Goal: Task Accomplishment & Management: Complete application form

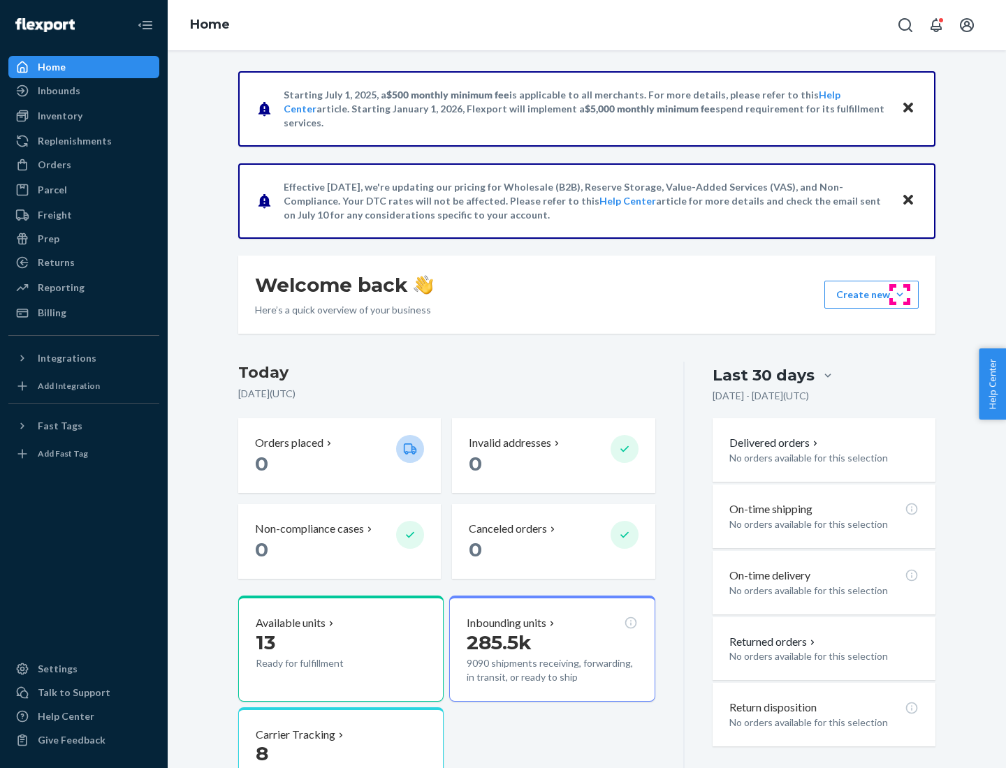
click at [900, 295] on button "Create new Create new inbound Create new order Create new product" at bounding box center [871, 295] width 94 height 28
click at [84, 91] on div "Inbounds" at bounding box center [84, 91] width 148 height 20
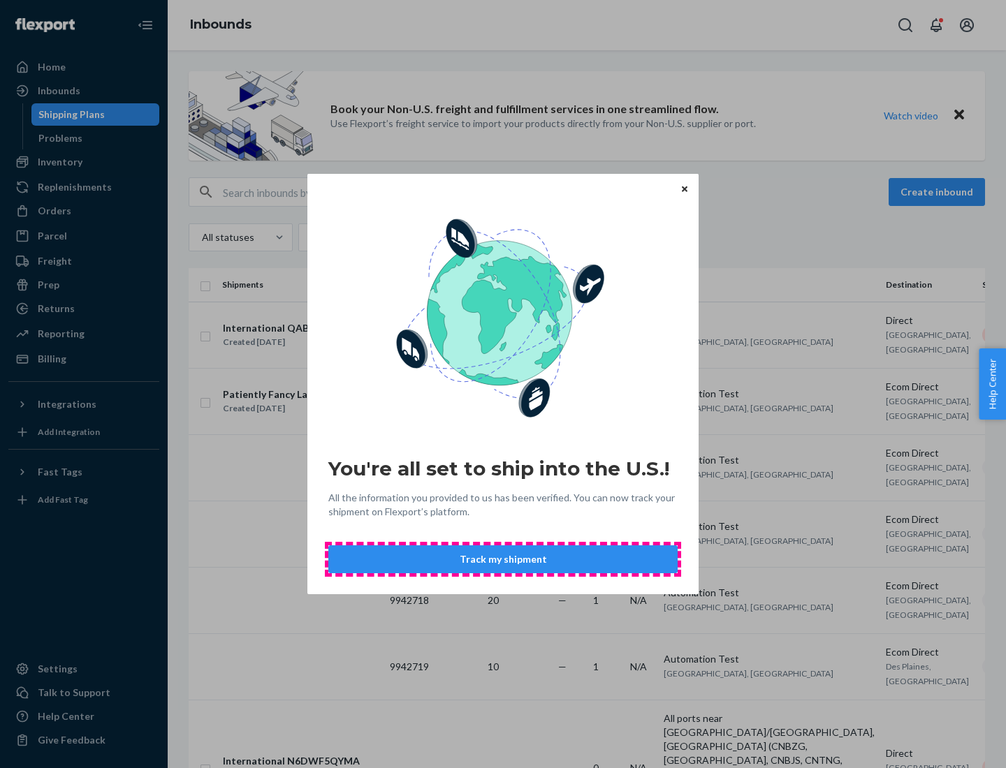
click at [503, 560] on button "Track my shipment" at bounding box center [502, 560] width 349 height 28
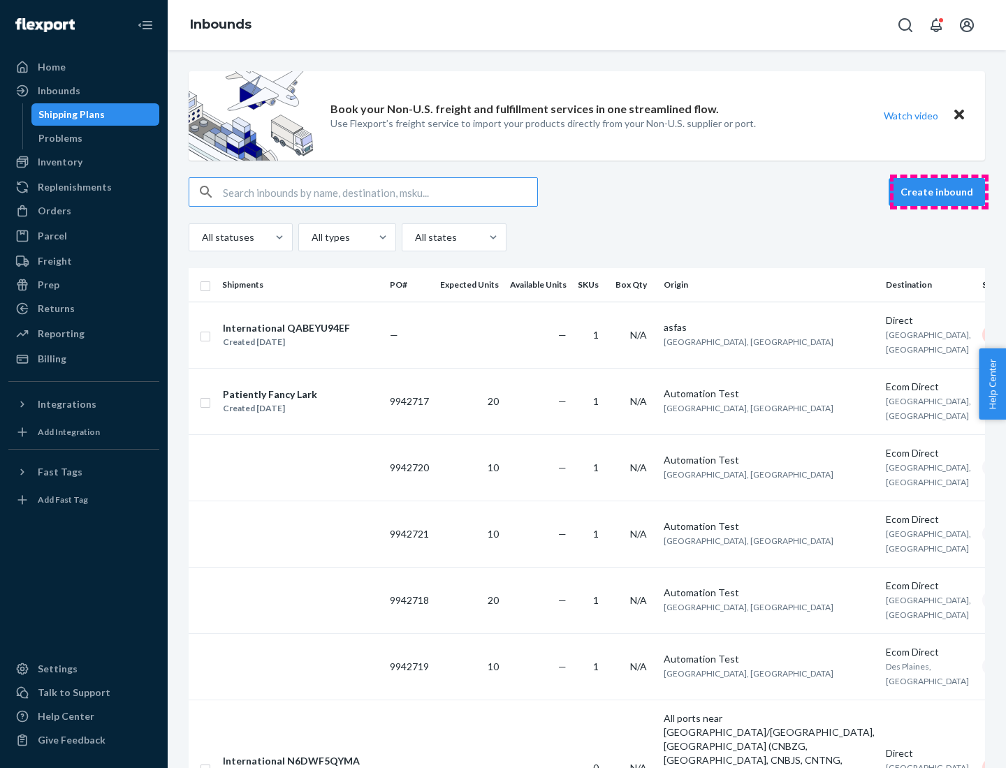
click at [939, 192] on button "Create inbound" at bounding box center [937, 192] width 96 height 28
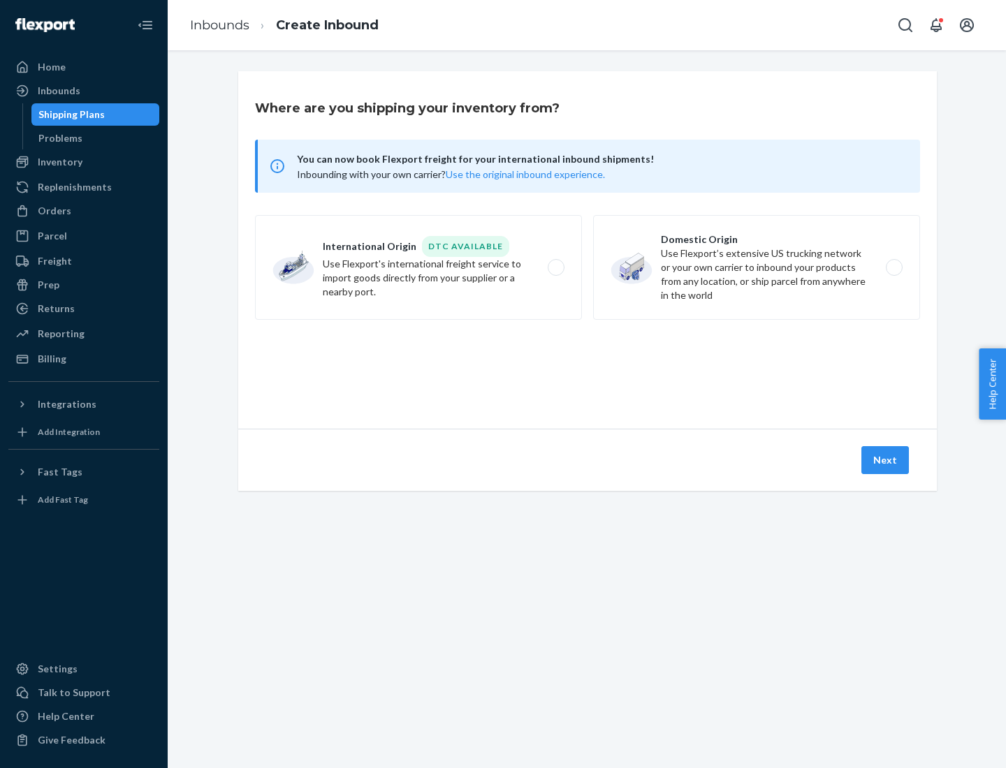
click at [418, 268] on label "International Origin DTC Available Use Flexport's international freight service…" at bounding box center [418, 267] width 327 height 105
click at [555, 268] on input "International Origin DTC Available Use Flexport's international freight service…" at bounding box center [559, 267] width 9 height 9
radio input "true"
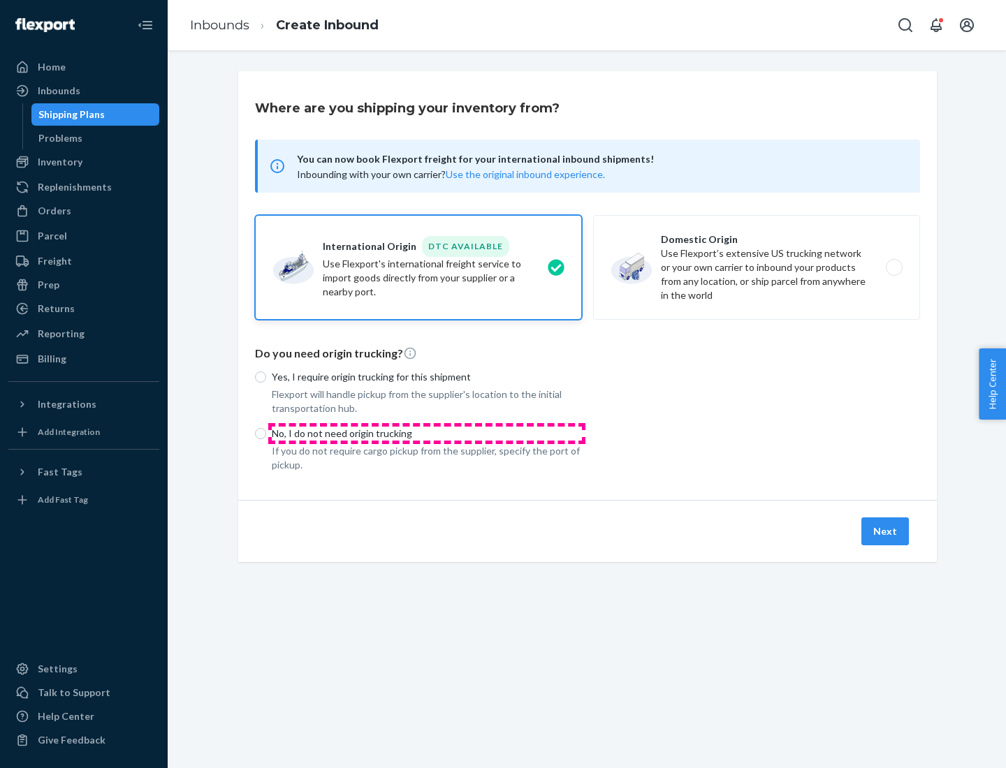
click at [427, 433] on p "No, I do not need origin trucking" at bounding box center [427, 434] width 310 height 14
click at [266, 433] on input "No, I do not need origin trucking" at bounding box center [260, 433] width 11 height 11
radio input "true"
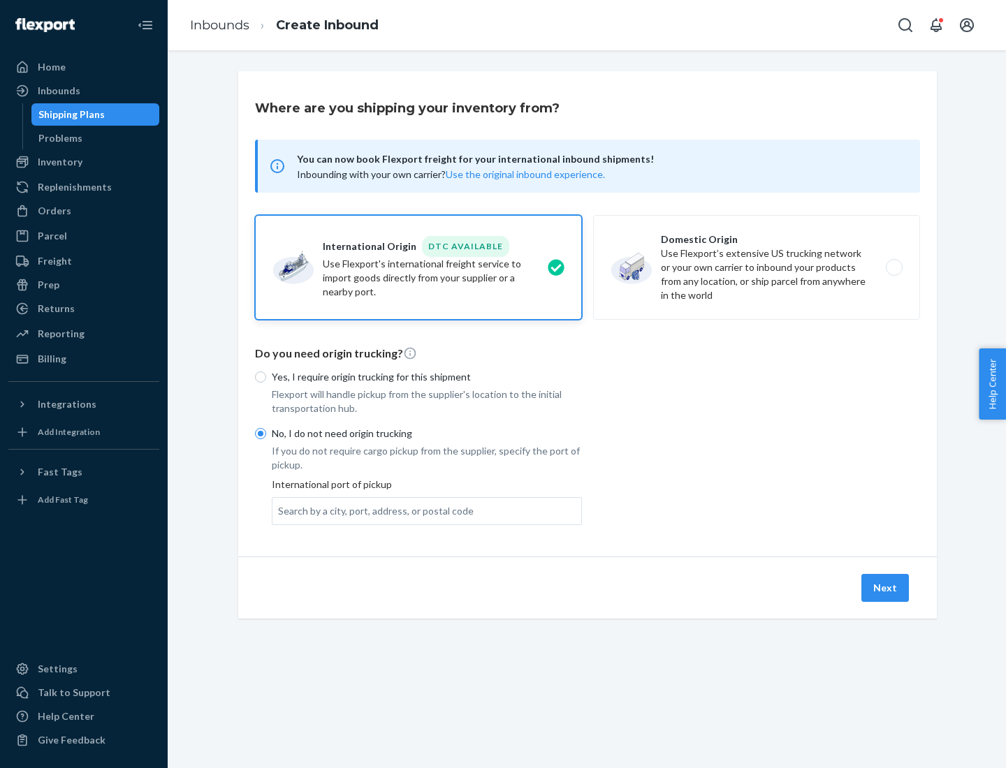
click at [372, 511] on div "Search by a city, port, address, or postal code" at bounding box center [376, 511] width 196 height 14
click at [279, 511] on input "Search by a city, port, address, or postal code" at bounding box center [278, 511] width 1 height 14
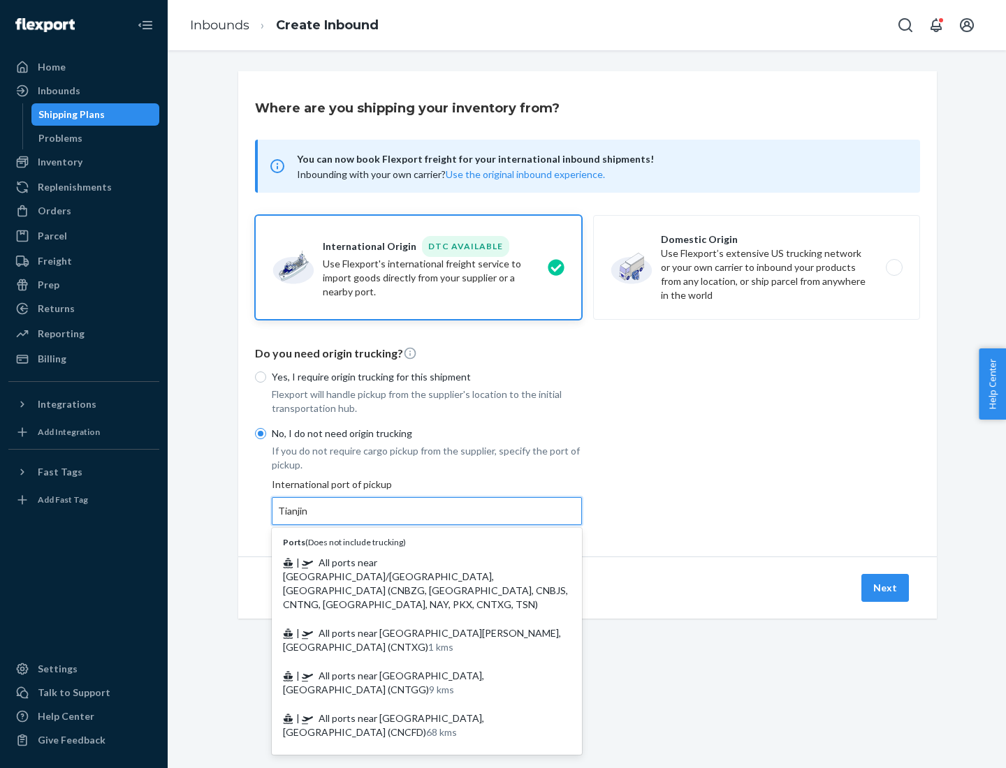
click at [413, 562] on span "| All ports near [GEOGRAPHIC_DATA]/[GEOGRAPHIC_DATA], [GEOGRAPHIC_DATA] (CNBZG,…" at bounding box center [425, 584] width 285 height 54
click at [309, 518] on input "Tianjin" at bounding box center [293, 511] width 31 height 14
type input "All ports near [GEOGRAPHIC_DATA]/[GEOGRAPHIC_DATA], [GEOGRAPHIC_DATA] (CNBZG, […"
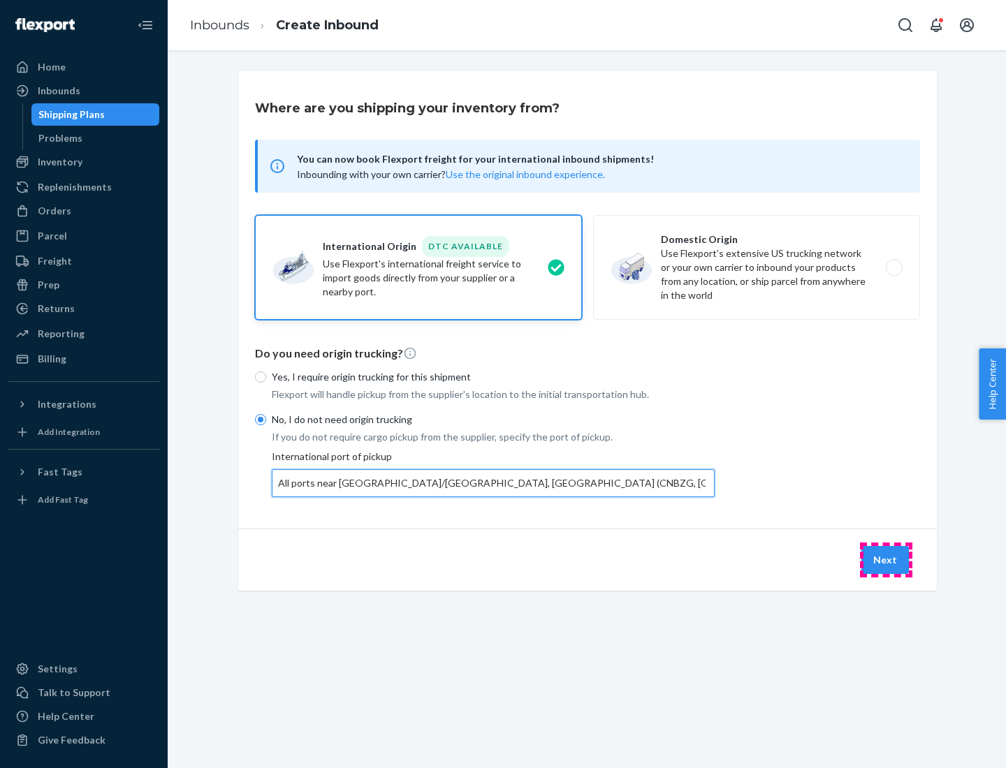
click at [886, 560] on button "Next" at bounding box center [885, 560] width 48 height 28
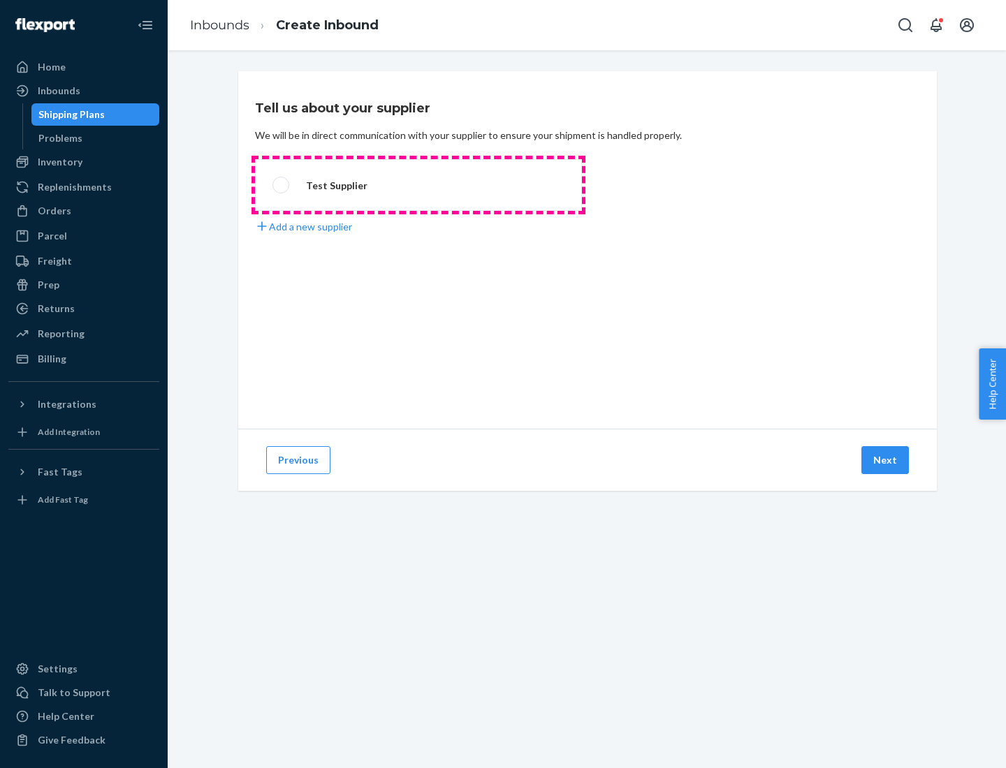
click at [418, 185] on label "Test Supplier" at bounding box center [418, 185] width 327 height 52
click at [282, 185] on input "Test Supplier" at bounding box center [276, 185] width 9 height 9
radio input "true"
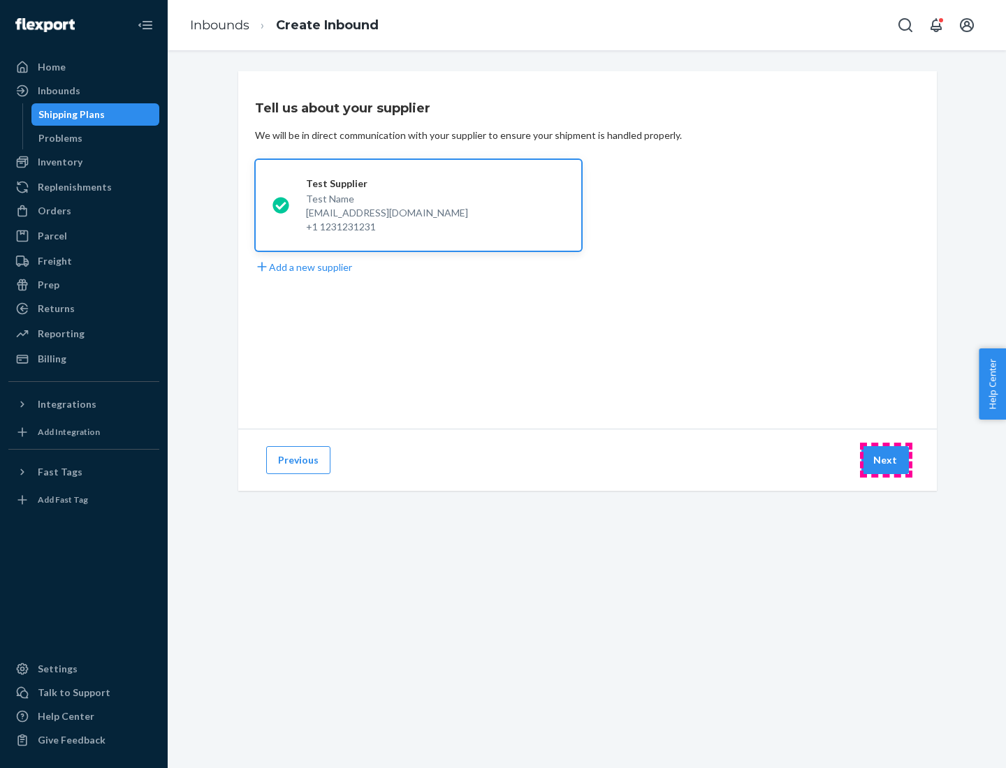
click at [886, 460] on button "Next" at bounding box center [885, 460] width 48 height 28
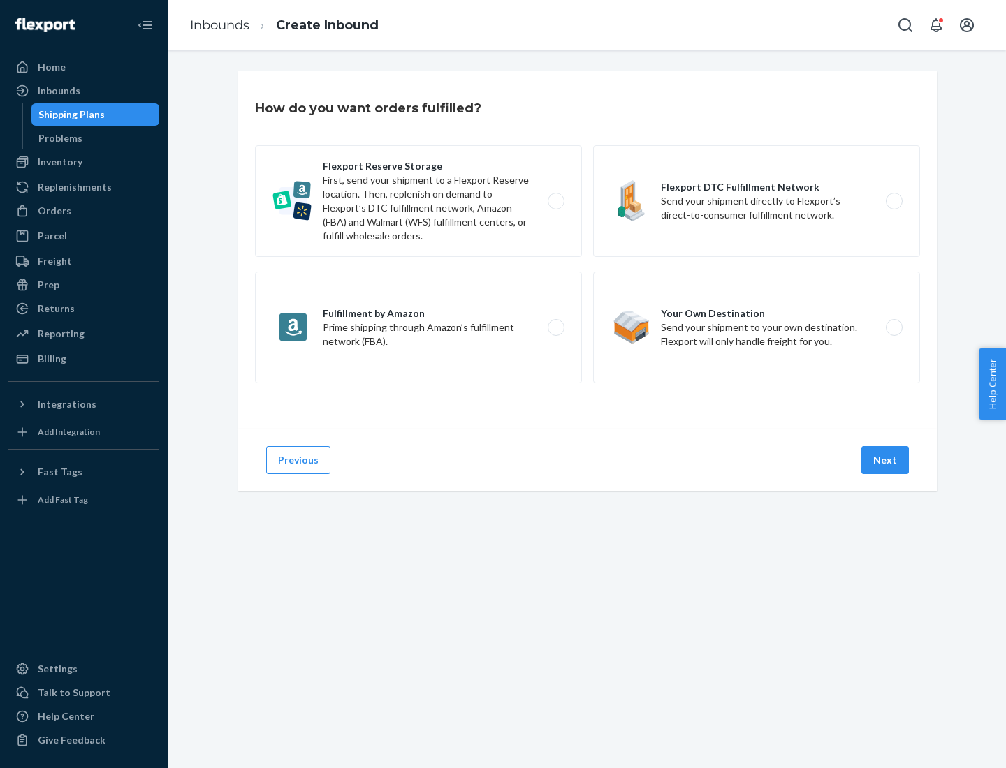
click at [418, 201] on label "Flexport Reserve Storage First, send your shipment to a Flexport Reserve locati…" at bounding box center [418, 201] width 327 height 112
click at [555, 201] on input "Flexport Reserve Storage First, send your shipment to a Flexport Reserve locati…" at bounding box center [559, 201] width 9 height 9
radio input "true"
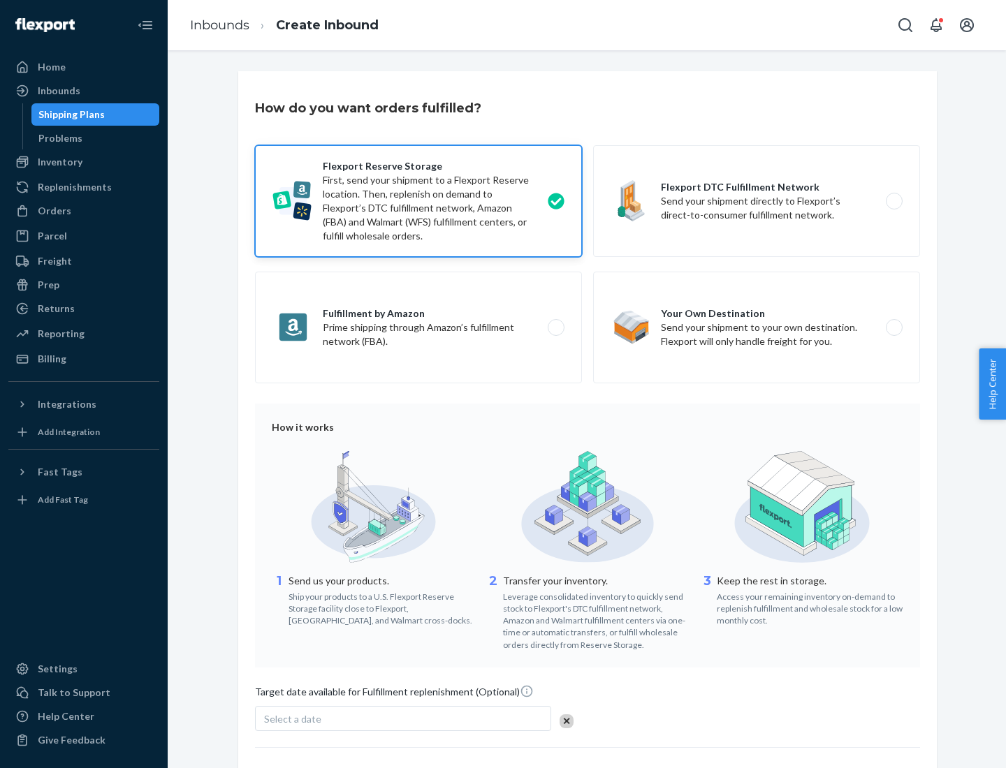
scroll to position [115, 0]
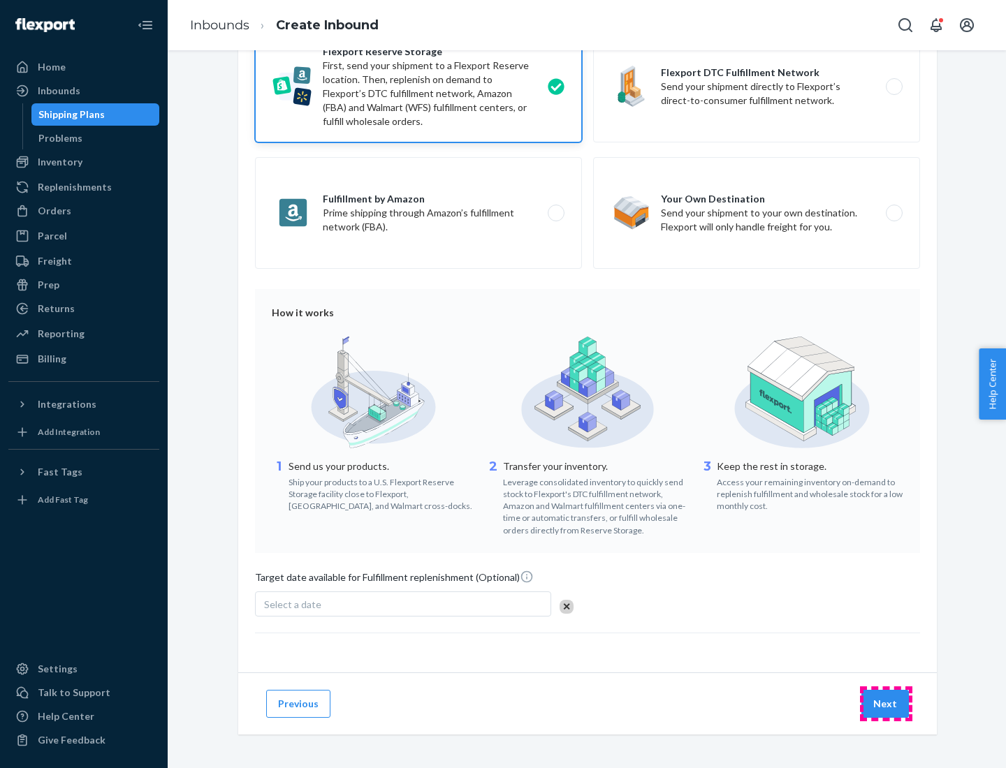
click at [886, 703] on button "Next" at bounding box center [885, 704] width 48 height 28
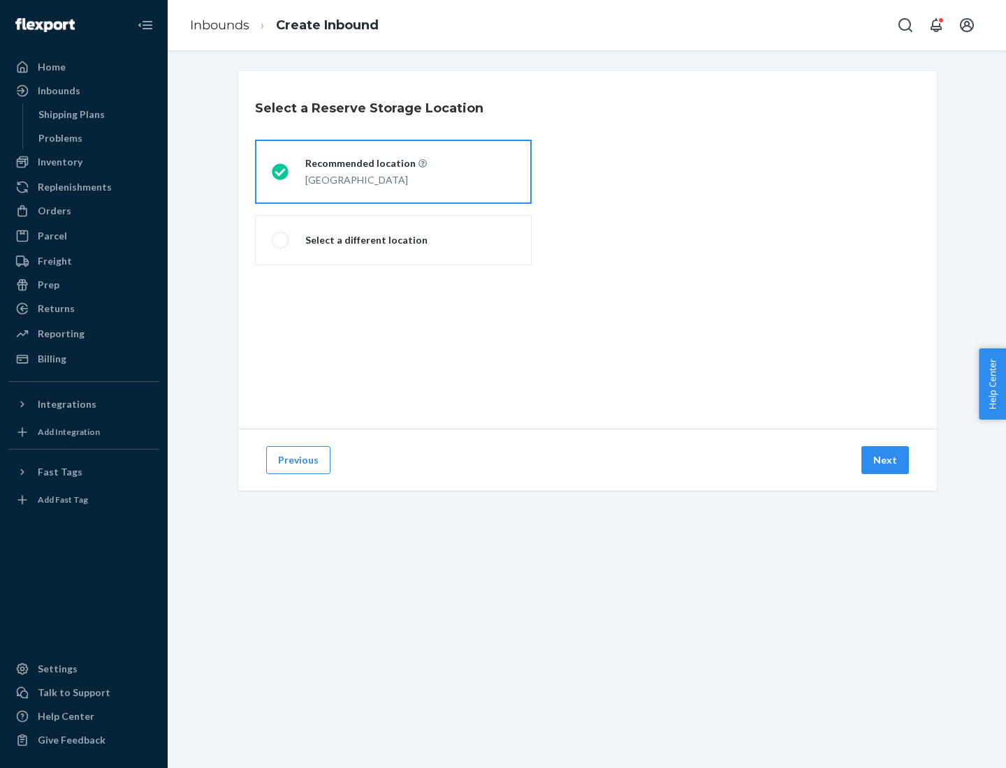
click at [393, 172] on div "[GEOGRAPHIC_DATA]" at bounding box center [366, 178] width 122 height 17
click at [281, 172] on input "Recommended location [GEOGRAPHIC_DATA]" at bounding box center [276, 172] width 9 height 9
click at [886, 460] on button "Next" at bounding box center [885, 460] width 48 height 28
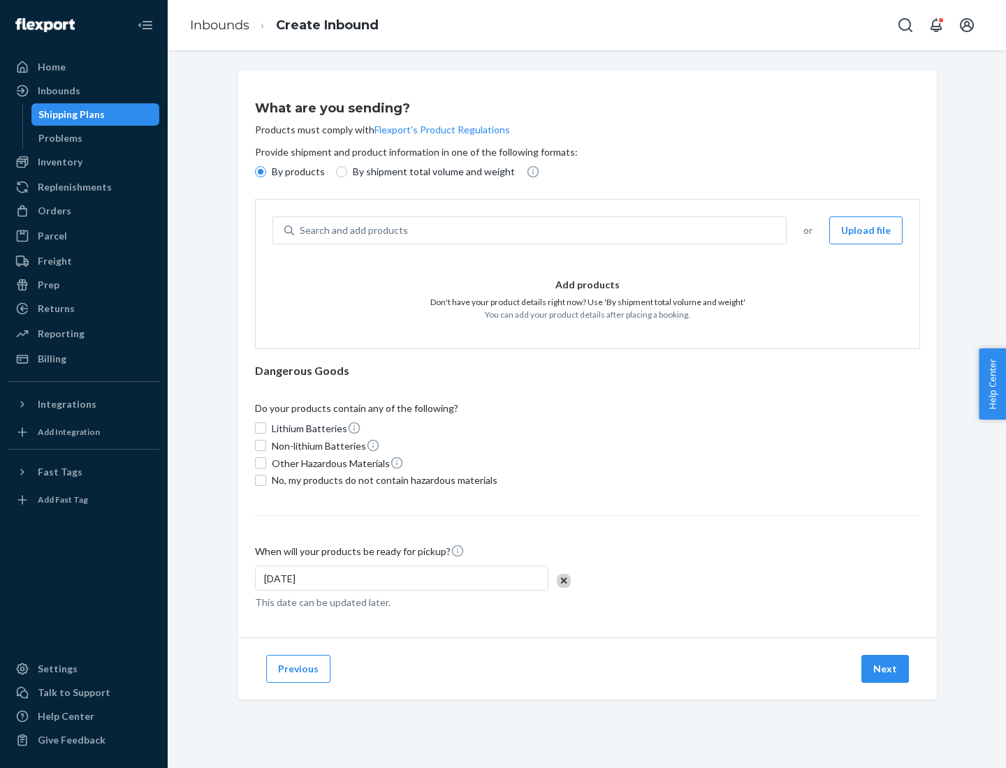
click at [541, 231] on div "Search and add products" at bounding box center [540, 230] width 492 height 25
click at [301, 231] on input "Search and add products" at bounding box center [300, 231] width 1 height 14
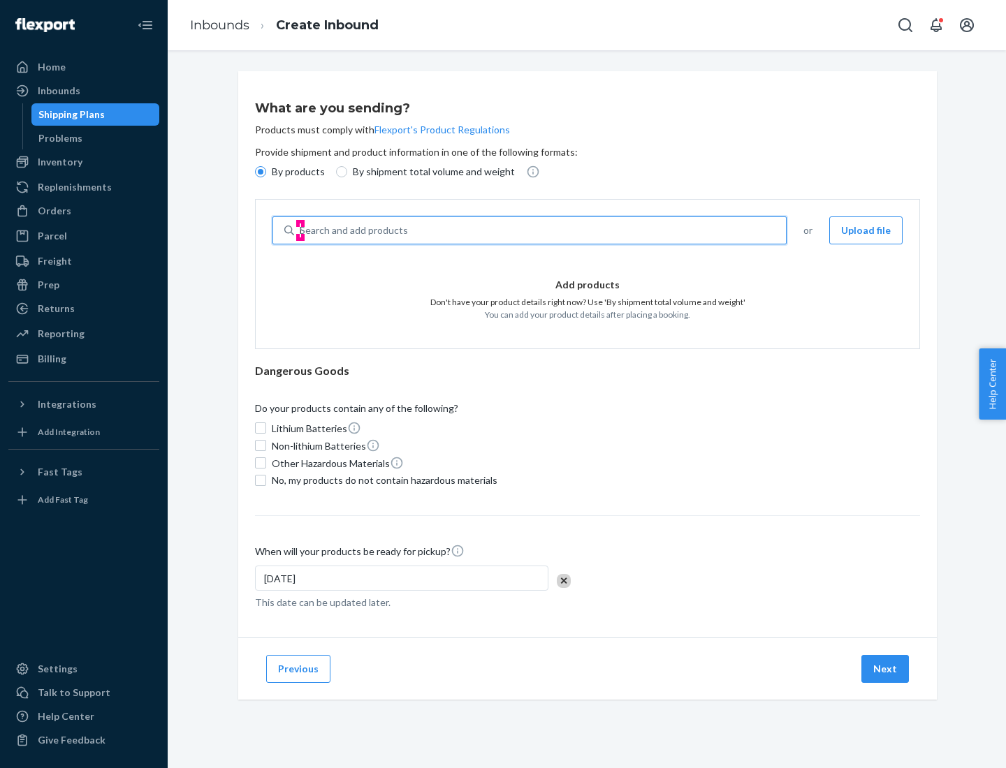
type input "basic"
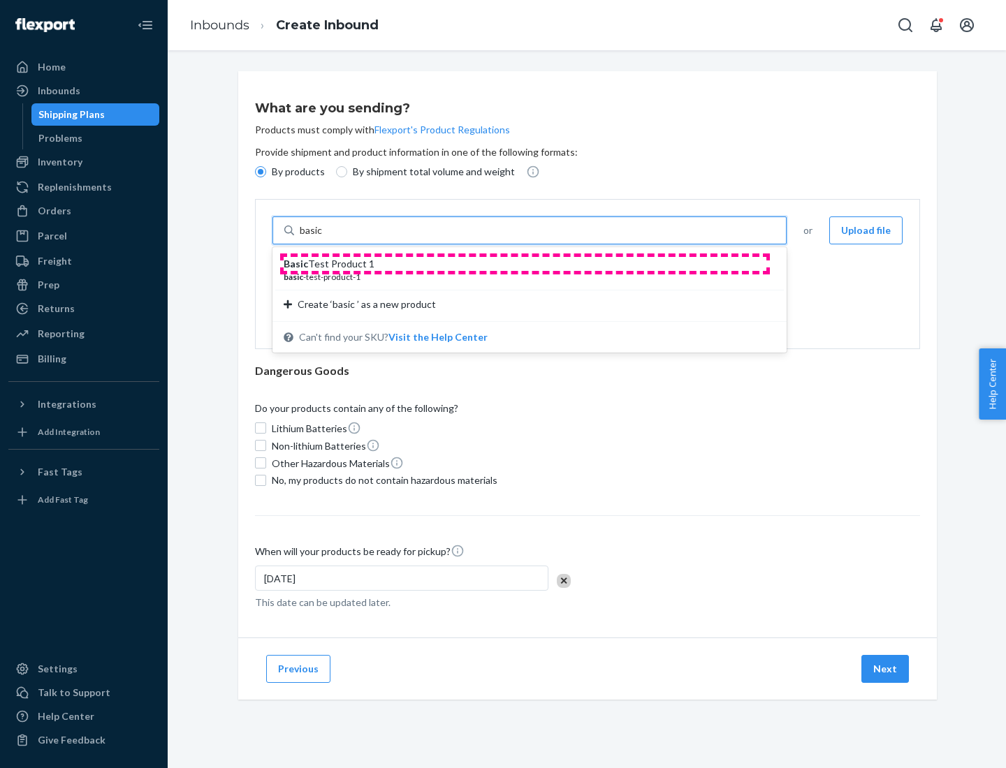
click at [525, 264] on div "Basic Test Product 1" at bounding box center [524, 264] width 481 height 14
click at [325, 238] on input "basic" at bounding box center [312, 231] width 25 height 14
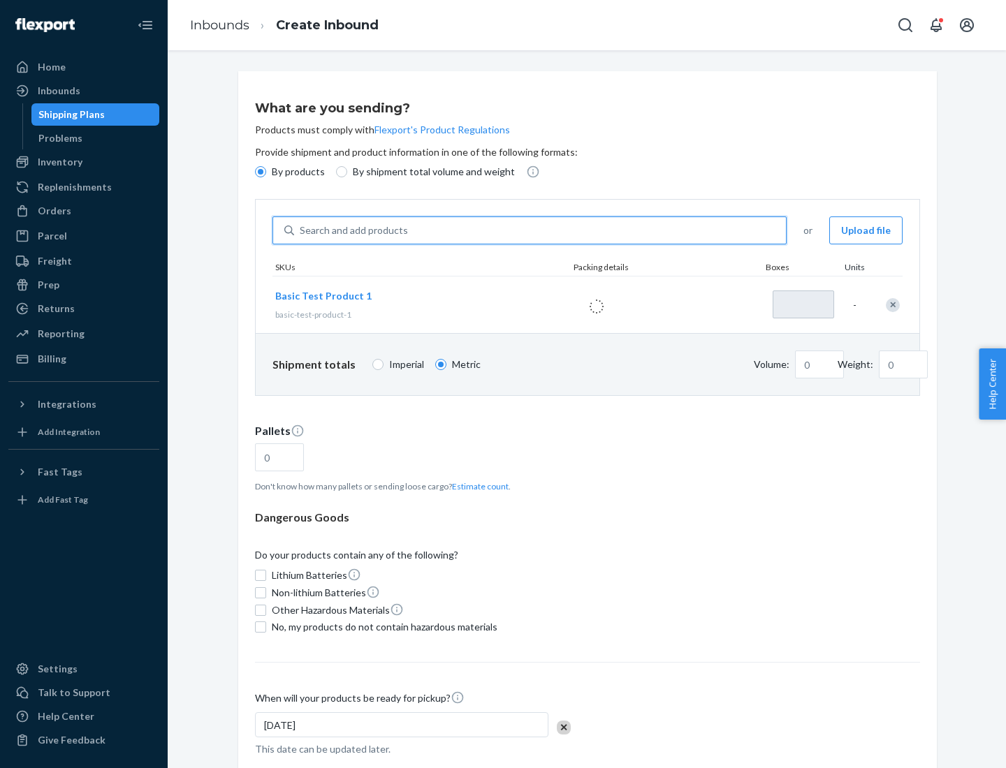
type input "1"
type input "1.09"
type input "3.27"
type input "3"
type input "0.01"
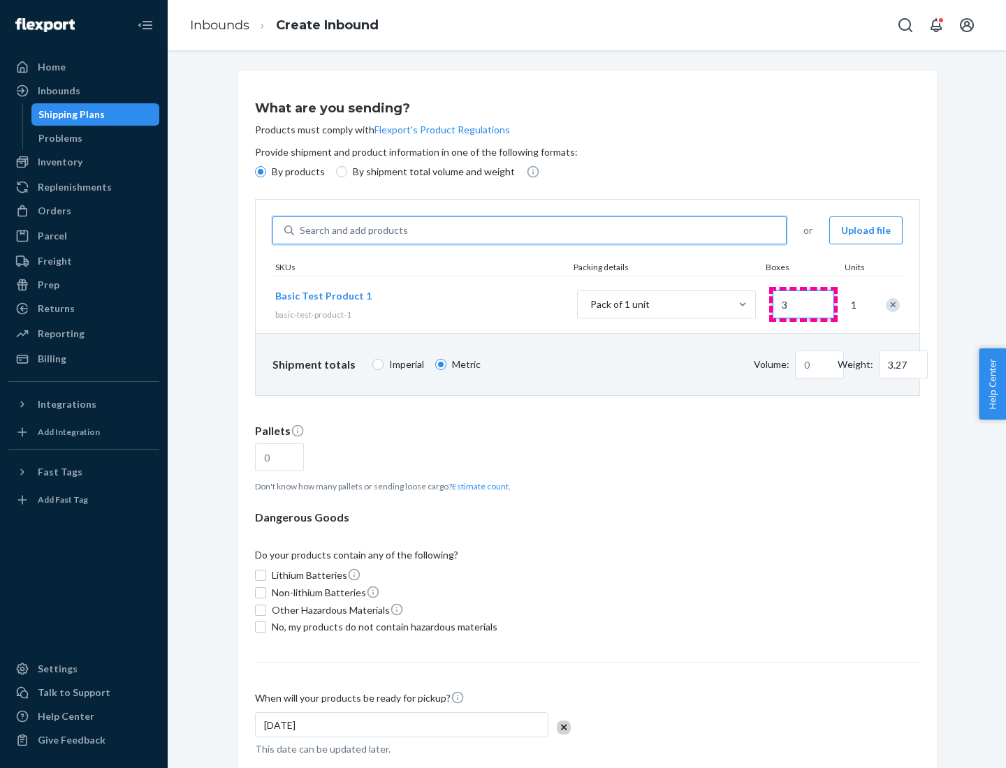
type input "32.66"
type input "30"
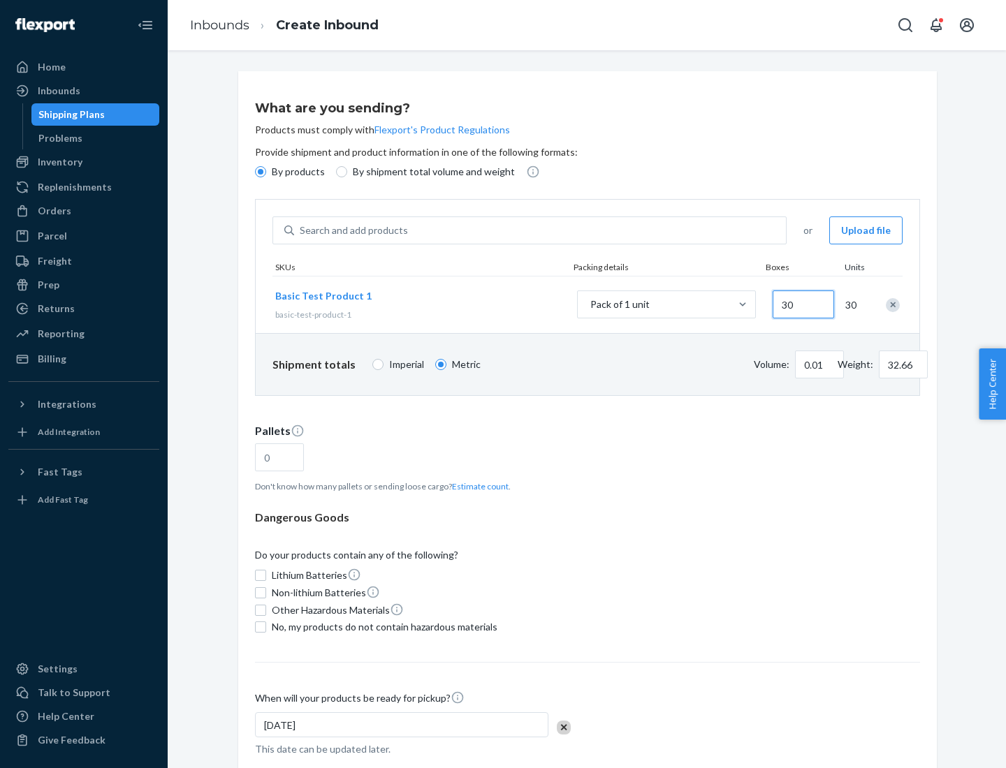
type input "0.07"
type input "326.59"
type input "300"
type input "0.68"
type input "3265.86"
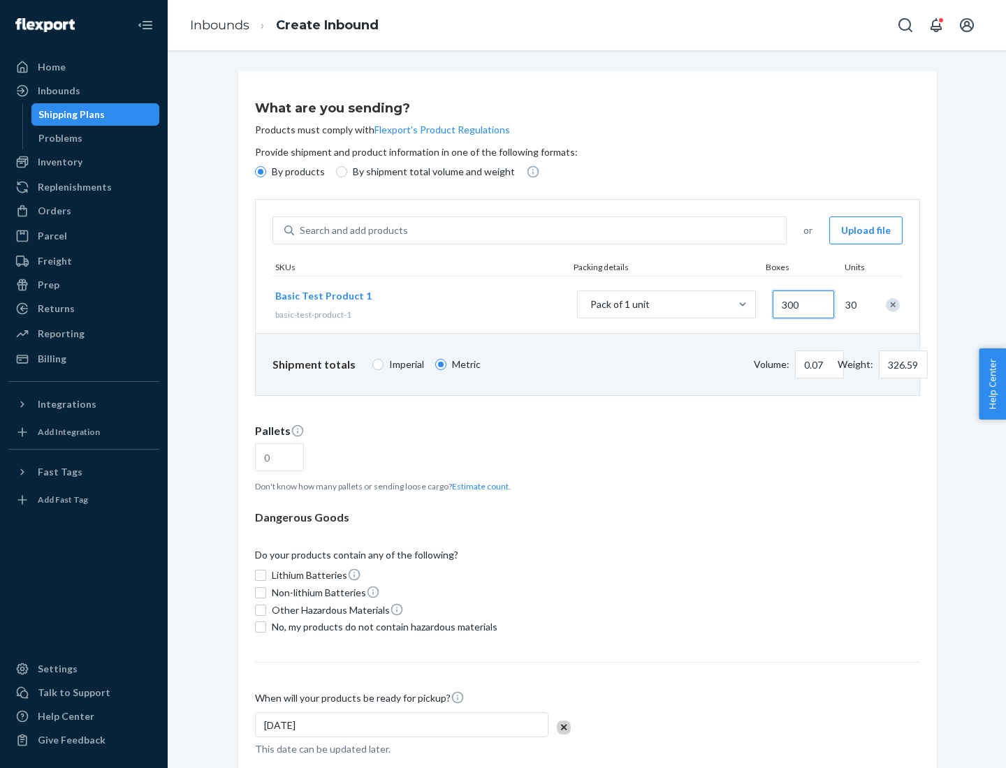
type input "3000"
type input "1.09"
type input "1"
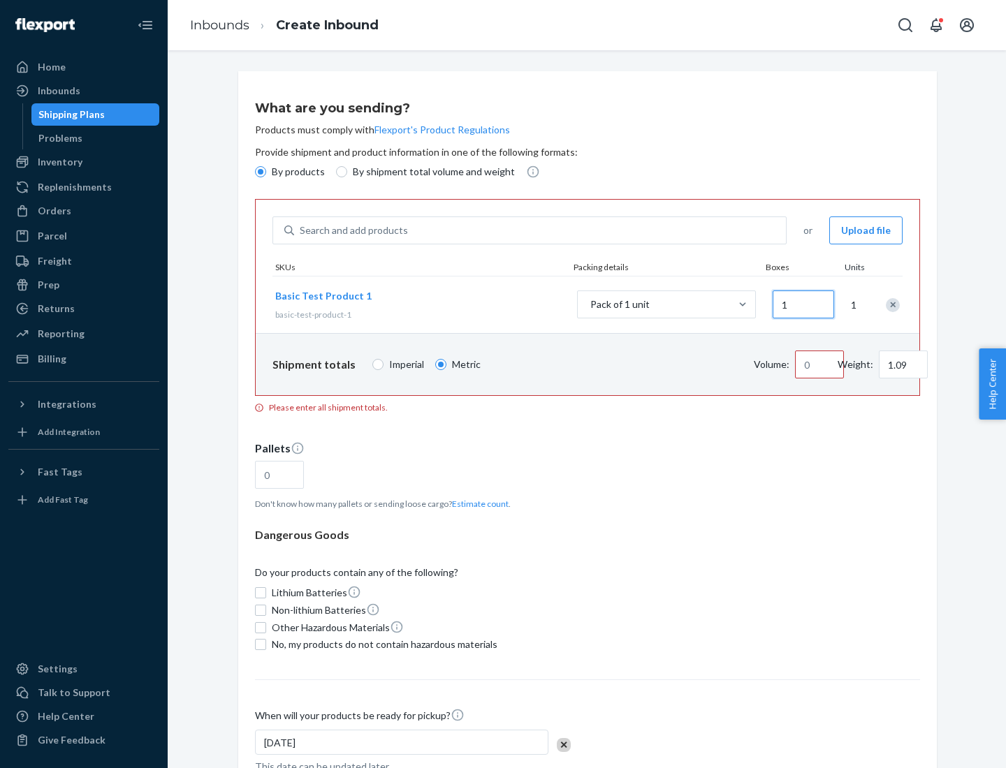
type input "10.89"
type input "10"
type input "0.02"
type input "108.86"
type input "100"
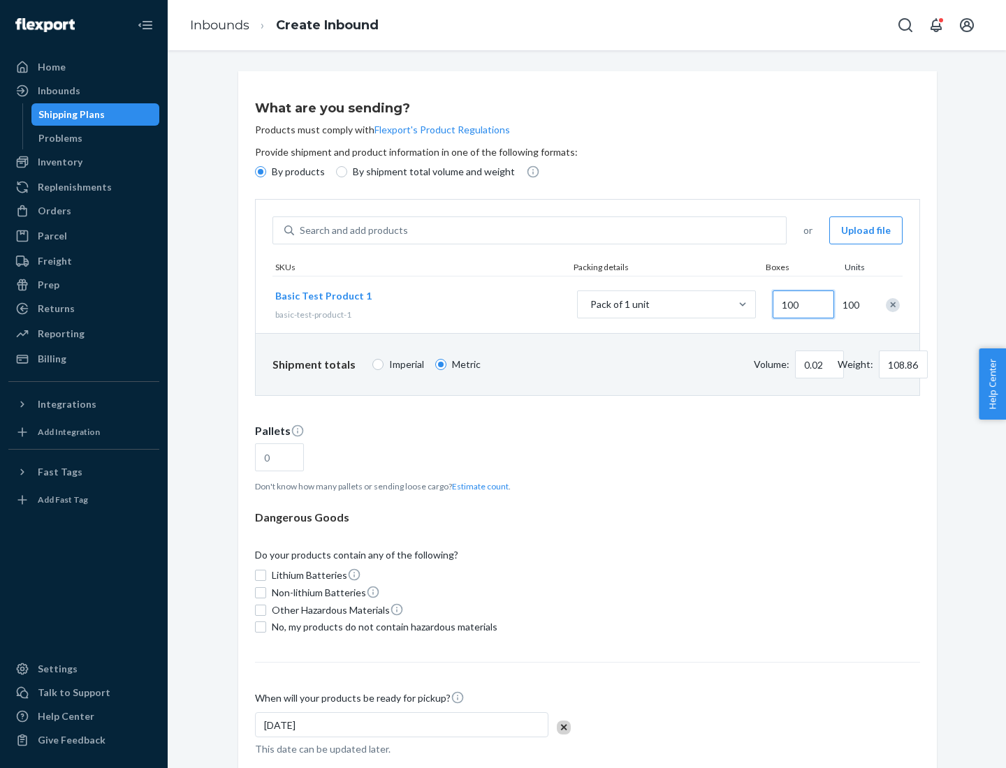
type input "0.23"
type input "1088.62"
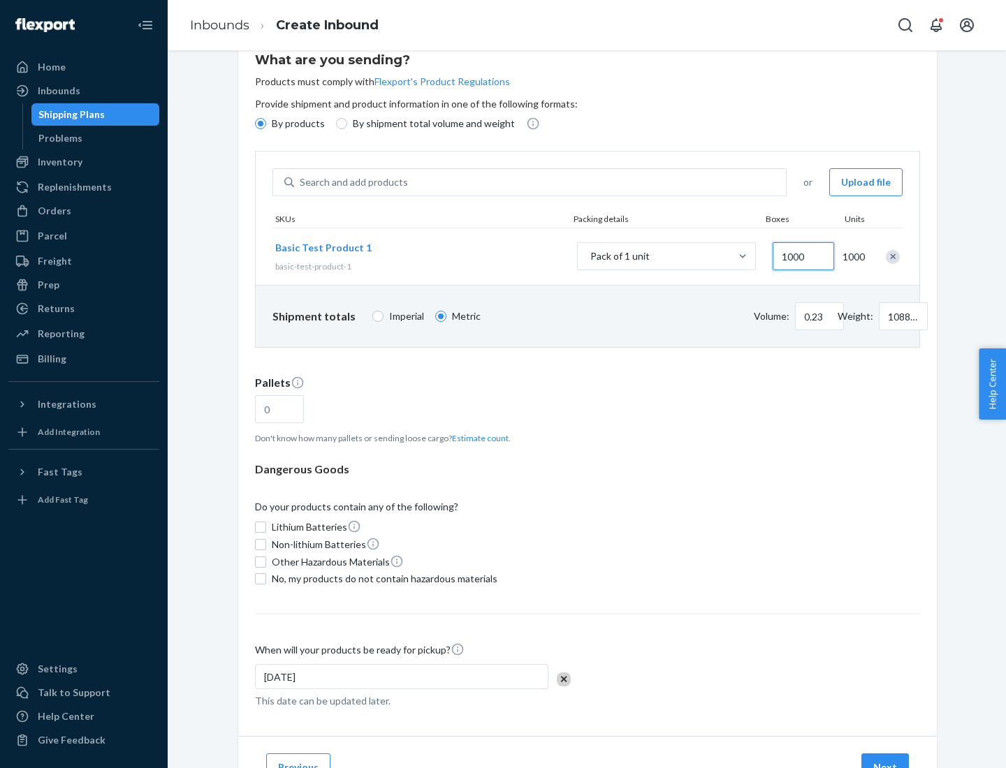
type input "1000"
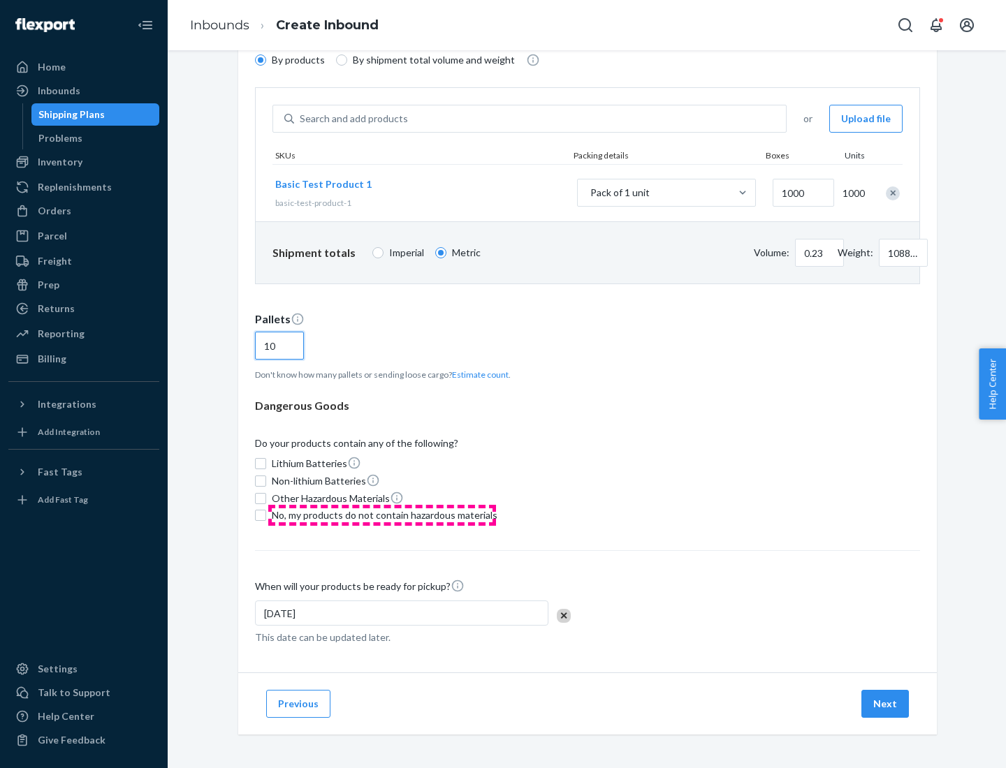
type input "10"
click at [382, 516] on span "No, my products do not contain hazardous materials" at bounding box center [385, 516] width 226 height 14
click at [266, 516] on input "No, my products do not contain hazardous materials" at bounding box center [260, 515] width 11 height 11
checkbox input "true"
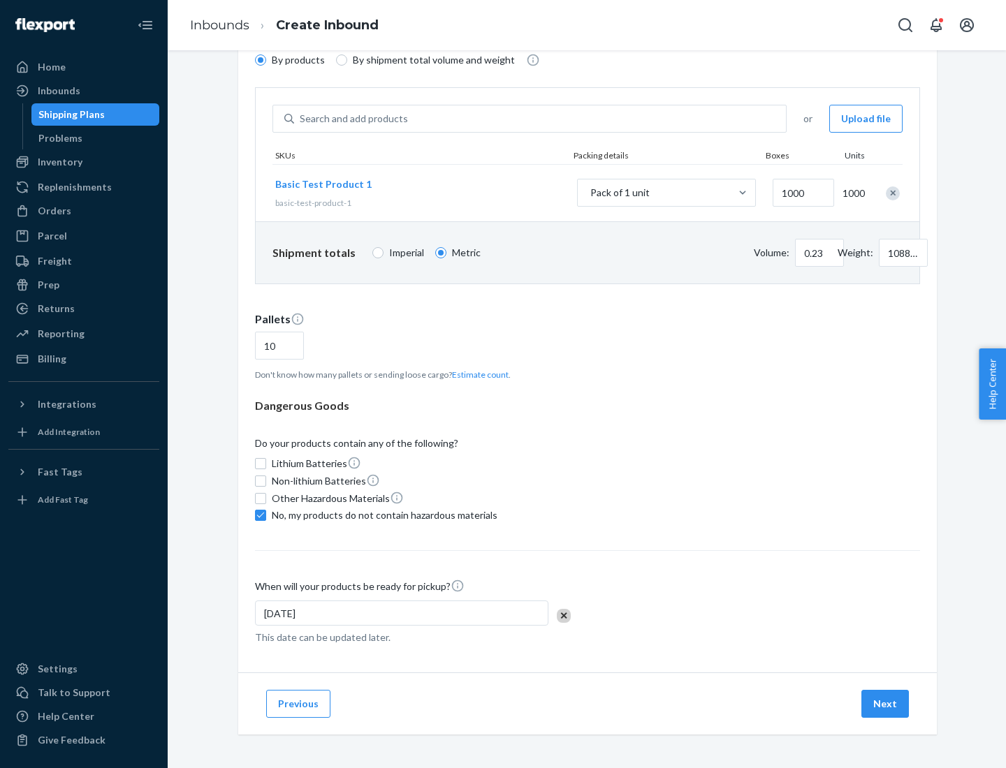
click at [886, 704] on button "Next" at bounding box center [885, 704] width 48 height 28
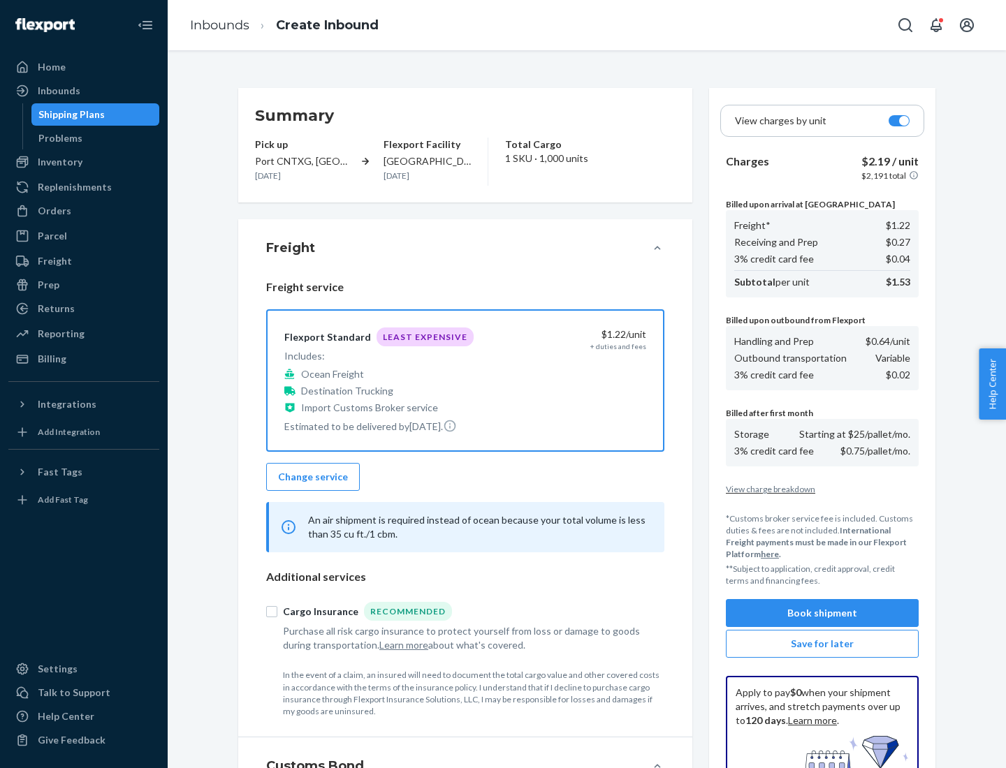
scroll to position [204, 0]
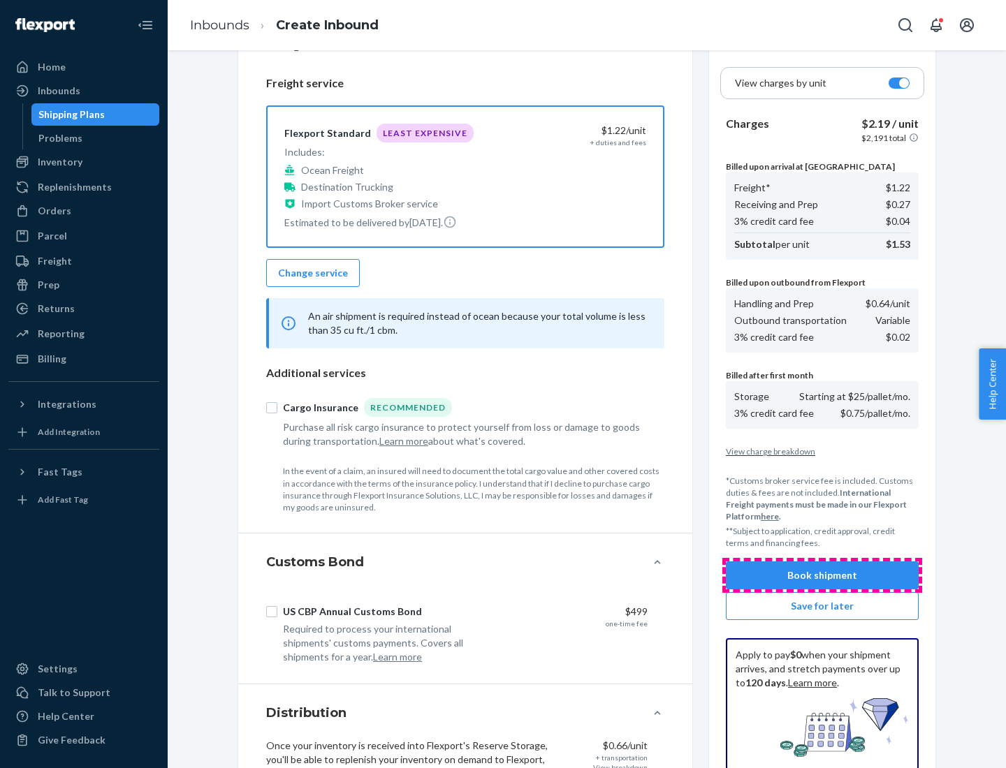
click at [822, 576] on button "Book shipment" at bounding box center [822, 576] width 193 height 28
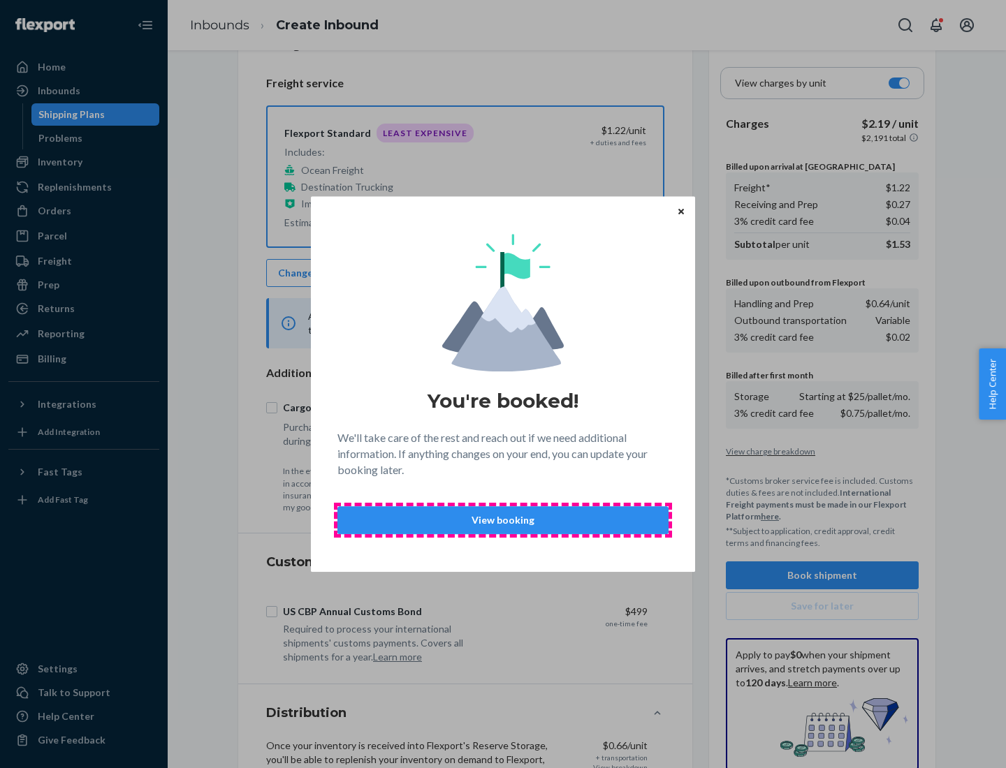
click at [503, 520] on p "View booking" at bounding box center [502, 520] width 307 height 14
